Goal: Information Seeking & Learning: Check status

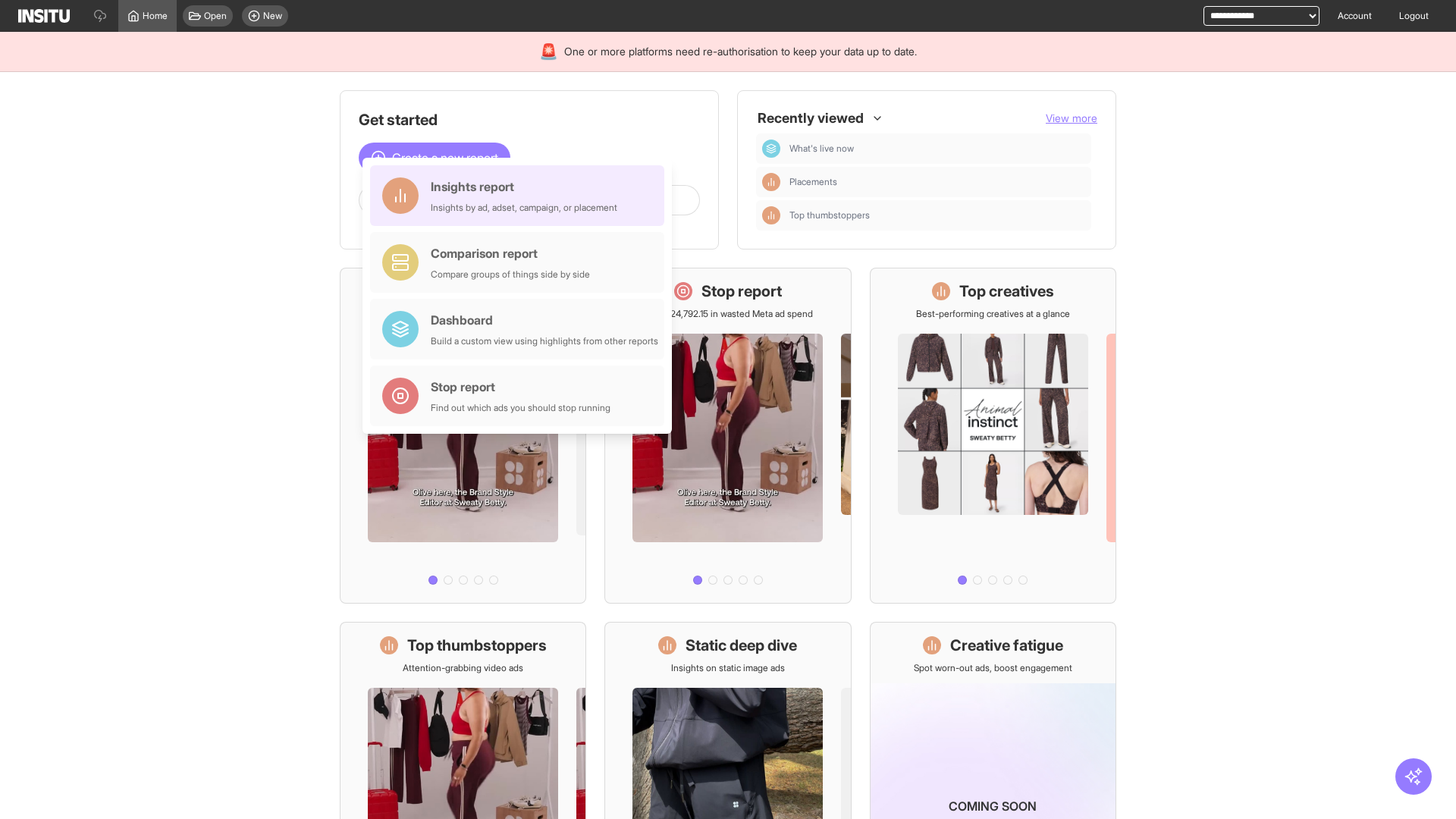
click at [521, 196] on div "Insights report Insights by ad, adset, campaign, or placement" at bounding box center [524, 195] width 186 height 36
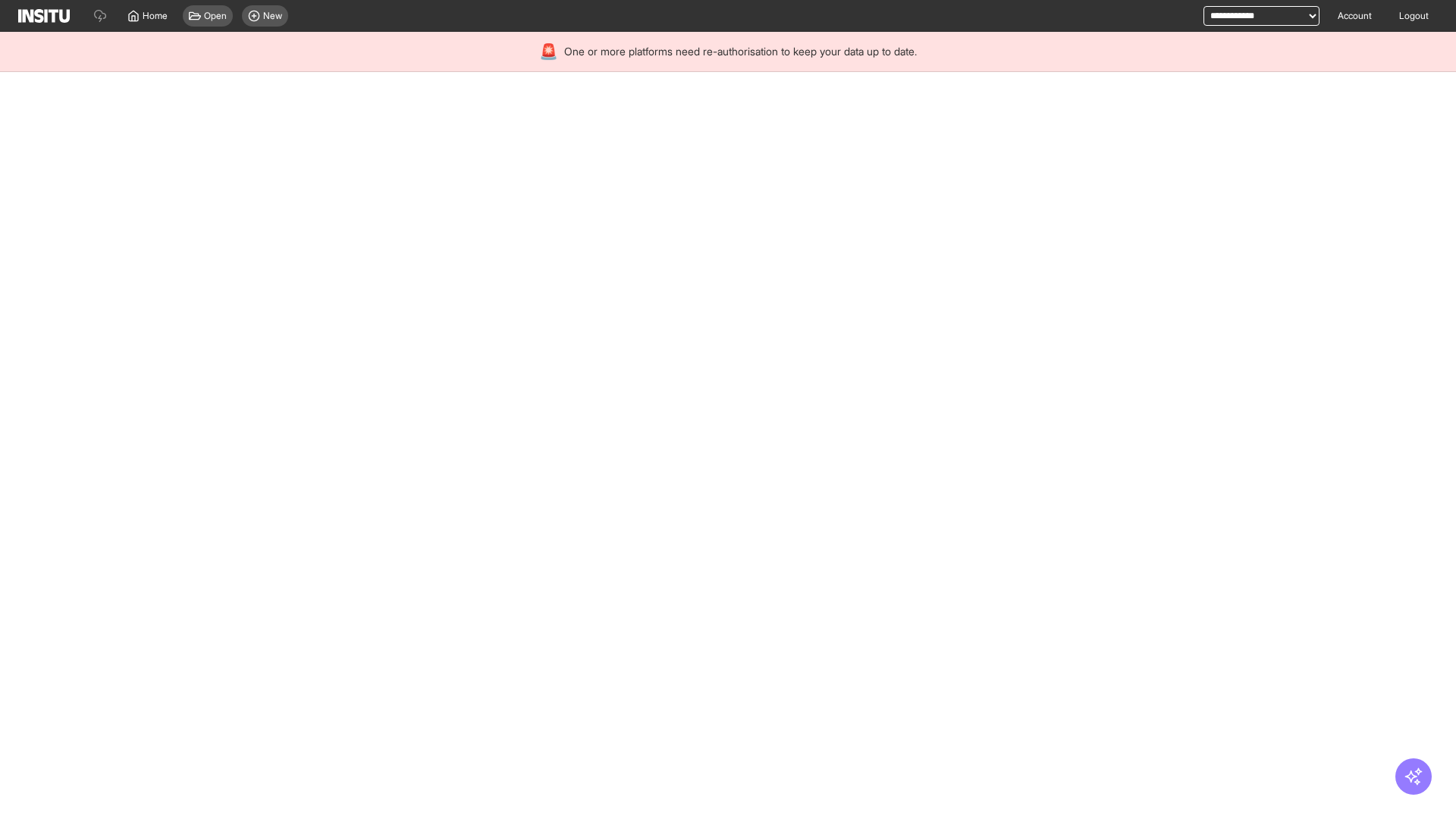
select select "**"
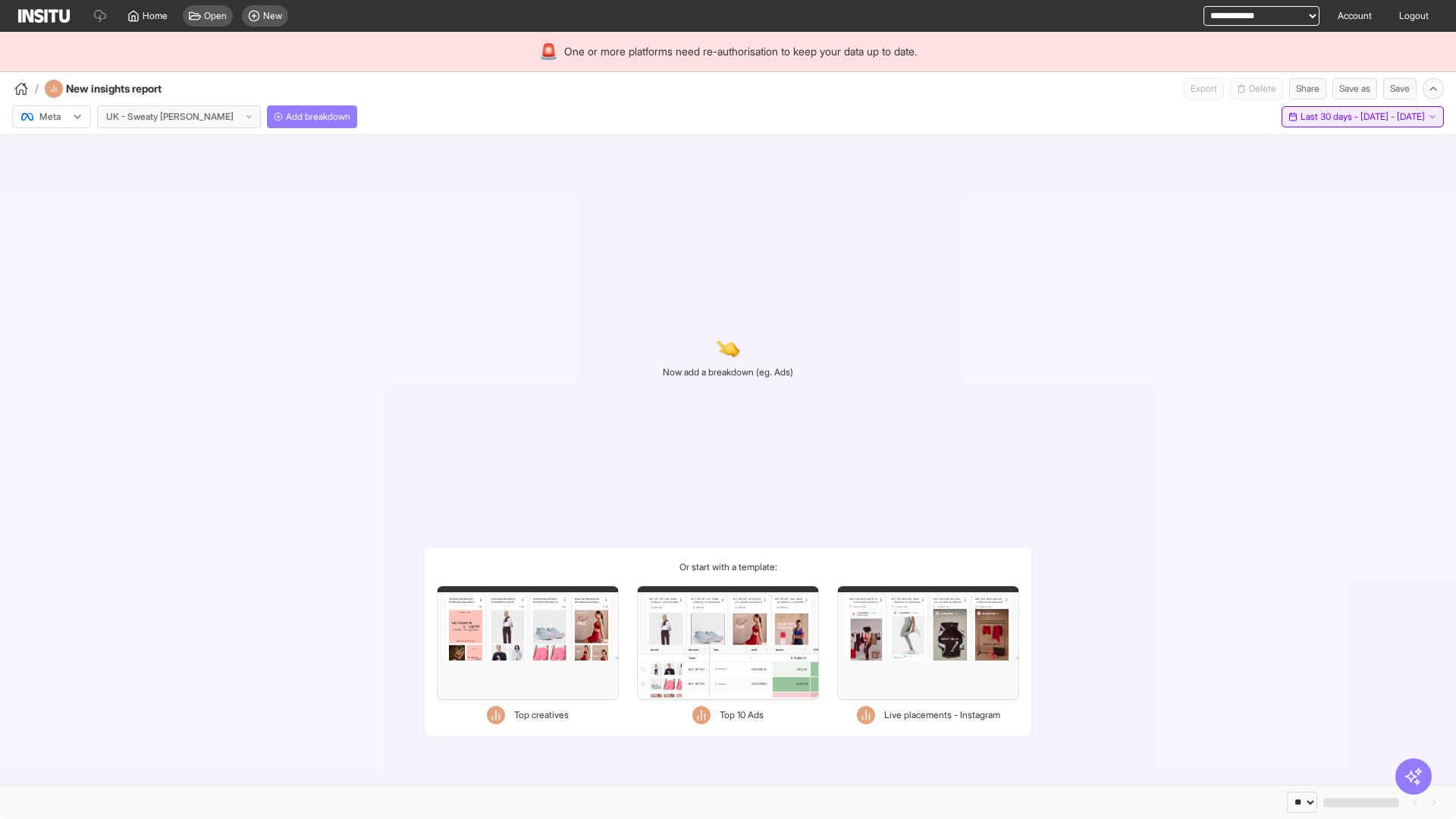
click at [1329, 117] on span "Last 30 days - [DATE] - [DATE]" at bounding box center [1363, 117] width 125 height 12
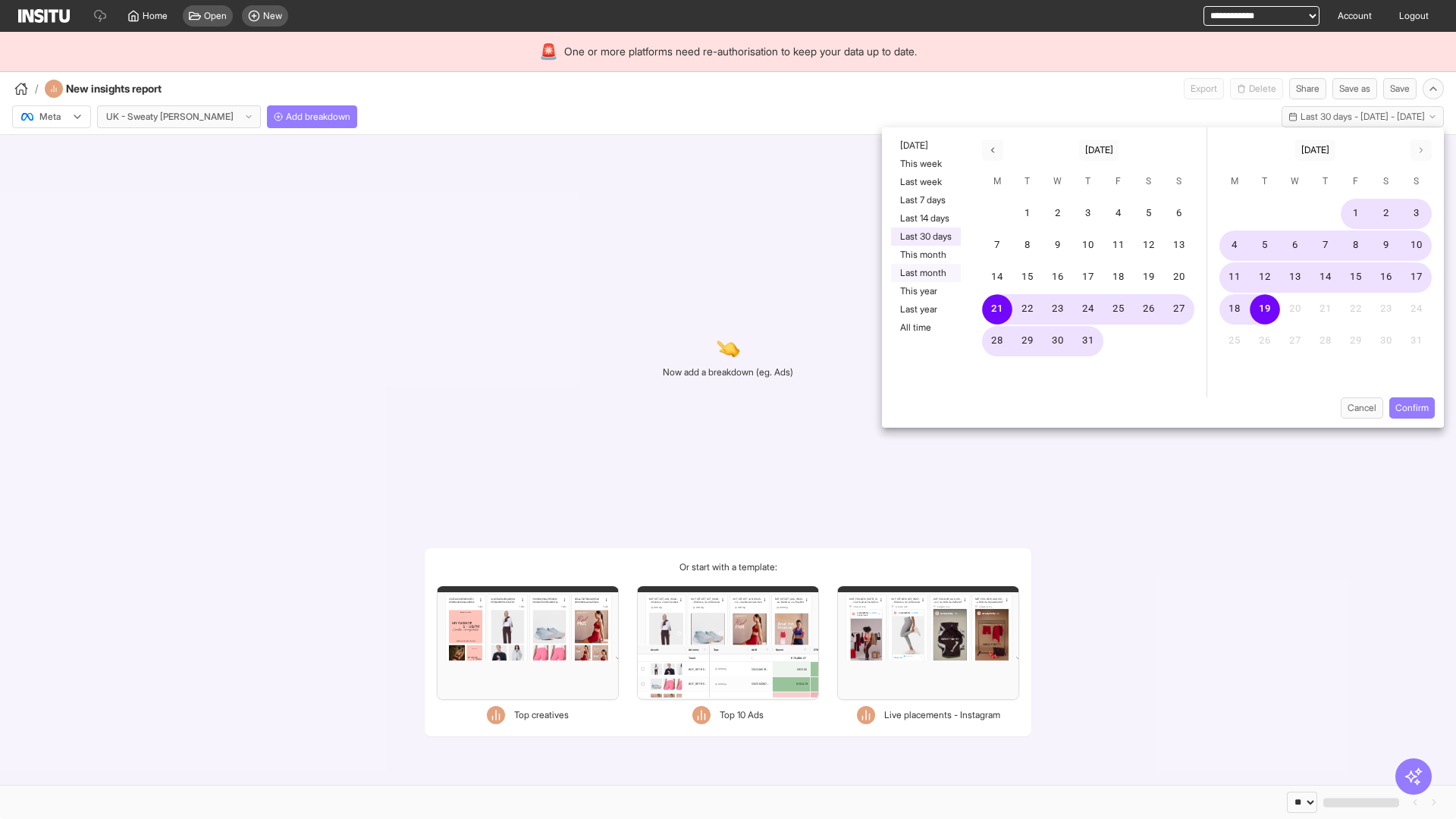
click at [924, 273] on button "Last month" at bounding box center [926, 273] width 70 height 18
